Goal: Transaction & Acquisition: Purchase product/service

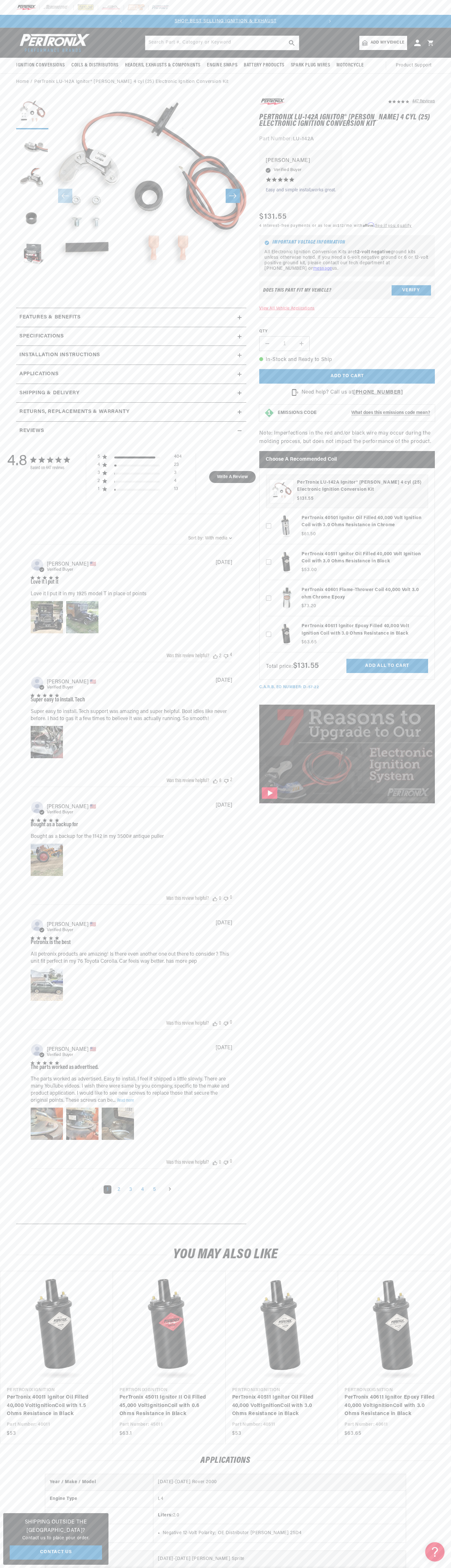
click at [222, 10] on div at bounding box center [226, 7] width 451 height 15
click at [443, 463] on section "447 Reviews" at bounding box center [226, 663] width 451 height 1144
click at [32, 1568] on html "Skip to content Your cart Your cart is empty Get the right parts the first time…" at bounding box center [226, 784] width 451 height 1568
click at [30, 192] on button "Load image 3 in gallery view" at bounding box center [32, 184] width 32 height 32
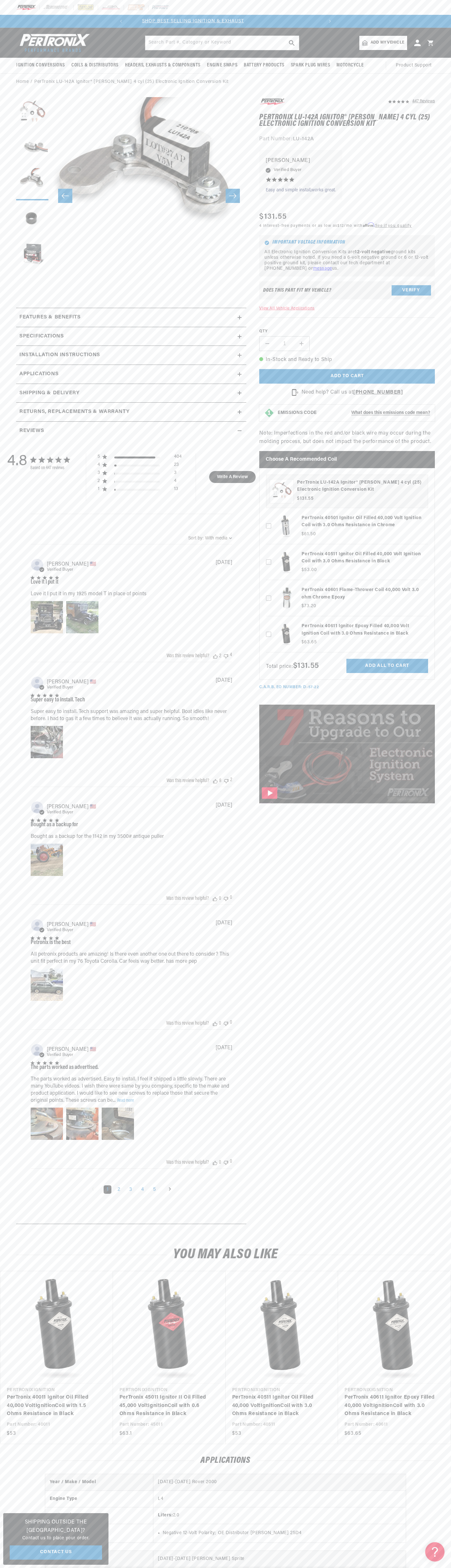
scroll to position [0, 196]
